Goal: Task Accomplishment & Management: Use online tool/utility

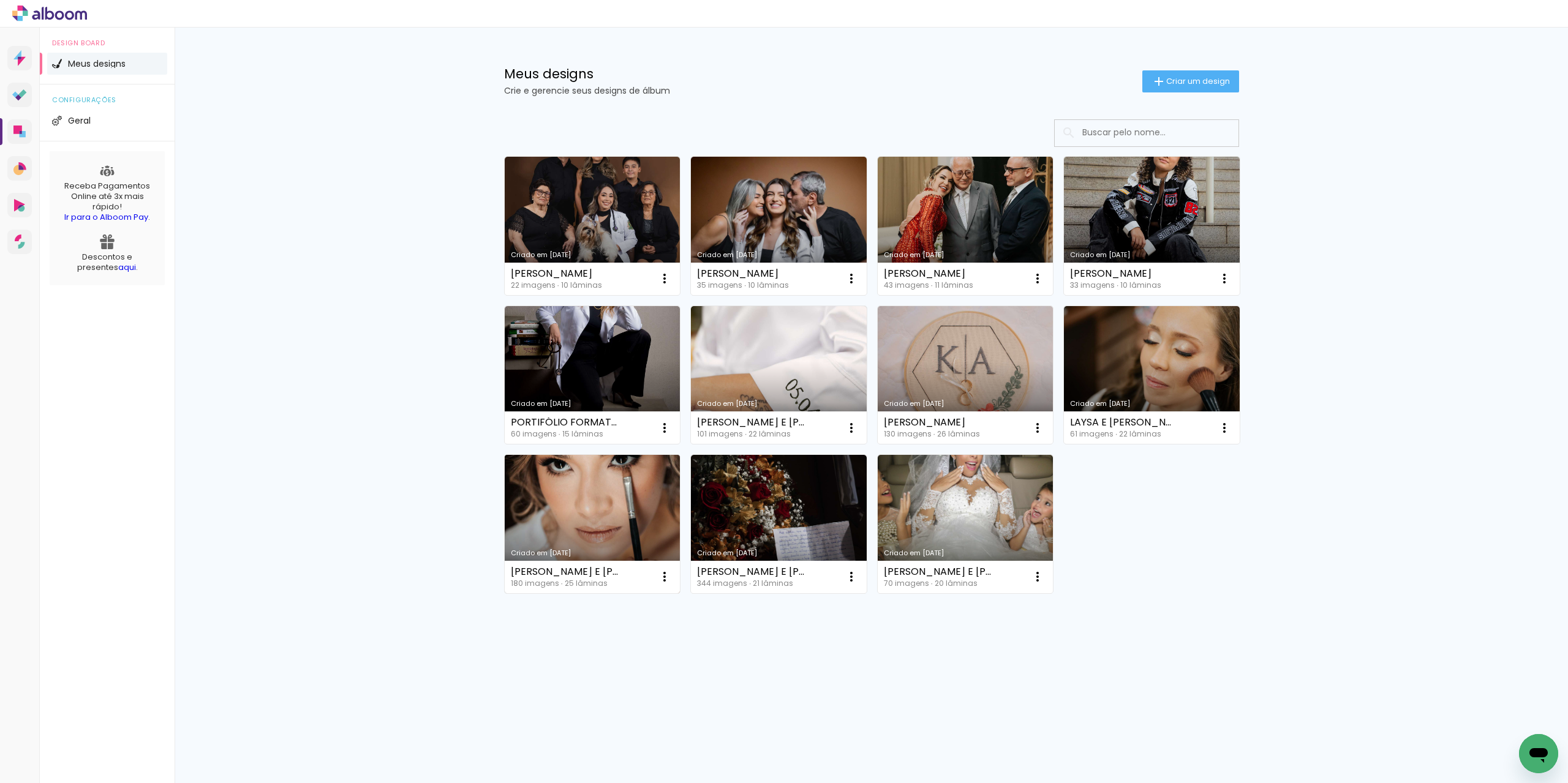
click at [580, 525] on link "Criado em [DATE]" at bounding box center [592, 524] width 176 height 139
